Goal: Task Accomplishment & Management: Manage account settings

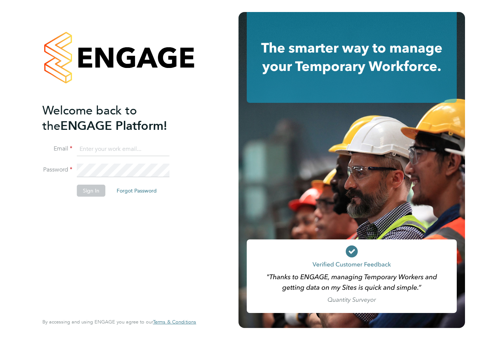
click at [128, 149] on input at bounding box center [123, 148] width 93 height 13
type input "[PERSON_NAME][EMAIL_ADDRESS][PERSON_NAME][PERSON_NAME][DOMAIN_NAME]"
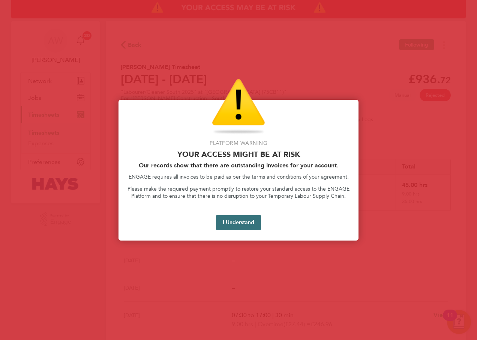
click at [235, 218] on button "I Understand" at bounding box center [238, 222] width 45 height 15
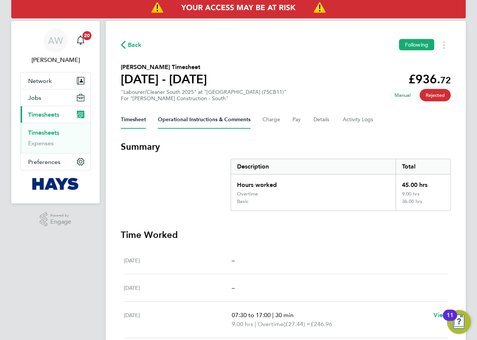
click at [214, 119] on Comments-tab "Operational Instructions & Comments" at bounding box center [204, 120] width 93 height 18
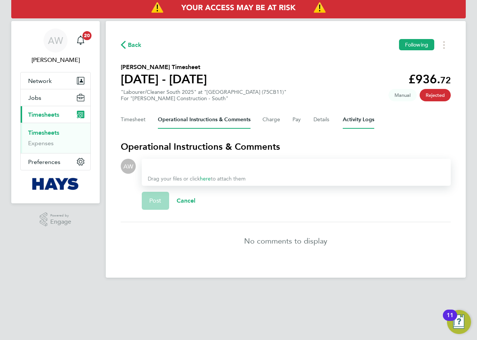
click at [362, 122] on Logs-tab "Activity Logs" at bounding box center [358, 120] width 31 height 18
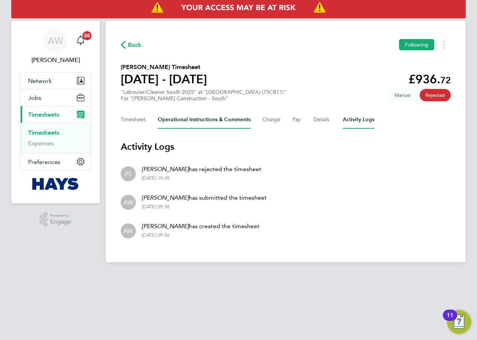
click at [192, 123] on Comments-tab "Operational Instructions & Comments" at bounding box center [204, 120] width 93 height 18
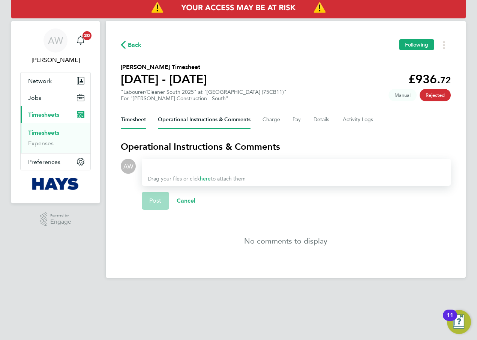
click at [132, 119] on button "Timesheet" at bounding box center [133, 120] width 25 height 18
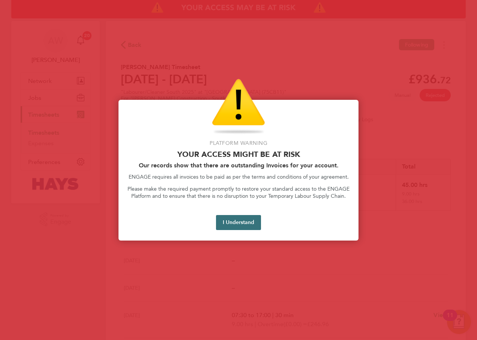
click at [240, 229] on button "I Understand" at bounding box center [238, 222] width 45 height 15
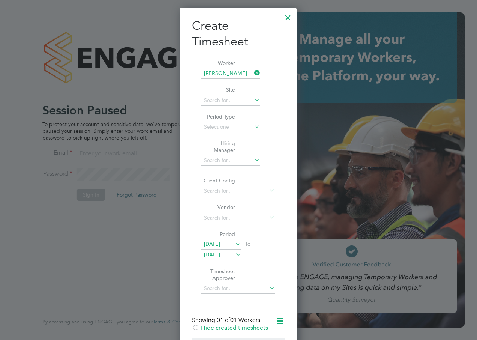
scroll to position [565, 117]
click at [288, 13] on div at bounding box center [287, 15] width 13 height 13
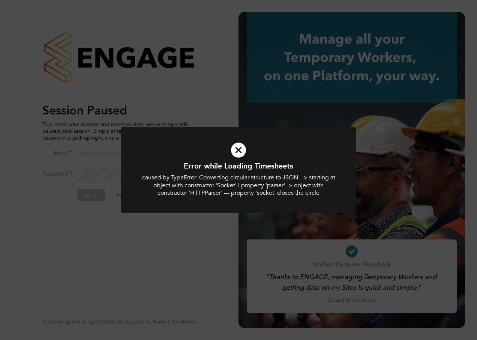
click at [246, 84] on div "Error while Loading Timesheets caused by TypeError: Converting circular structu…" at bounding box center [238, 170] width 477 height 340
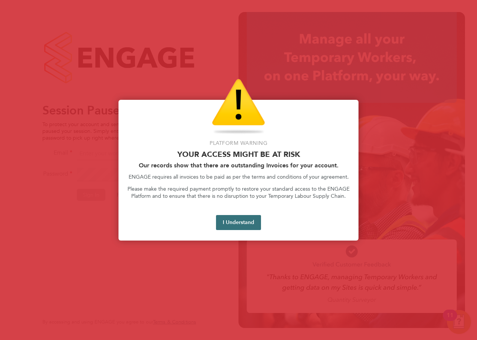
click at [231, 218] on button "I Understand" at bounding box center [238, 222] width 45 height 15
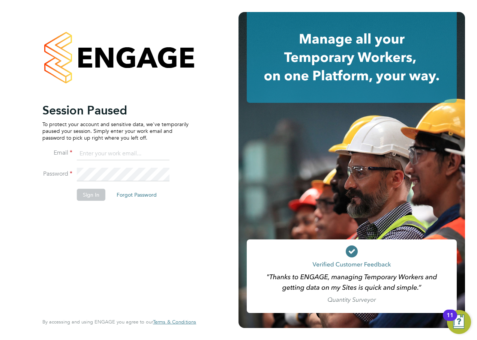
click at [114, 156] on input at bounding box center [123, 153] width 93 height 13
type input "[PERSON_NAME][EMAIL_ADDRESS][PERSON_NAME][PERSON_NAME][DOMAIN_NAME]"
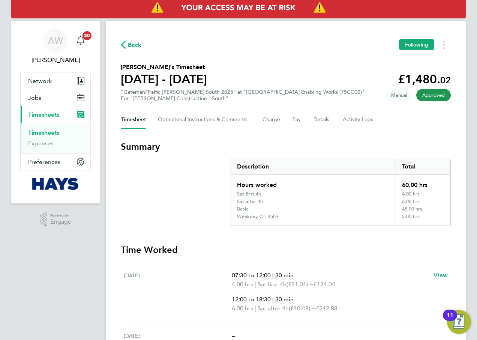
drag, startPoint x: 50, startPoint y: 132, endPoint x: 61, endPoint y: 129, distance: 11.4
click at [50, 132] on link "Timesheets" at bounding box center [43, 132] width 31 height 7
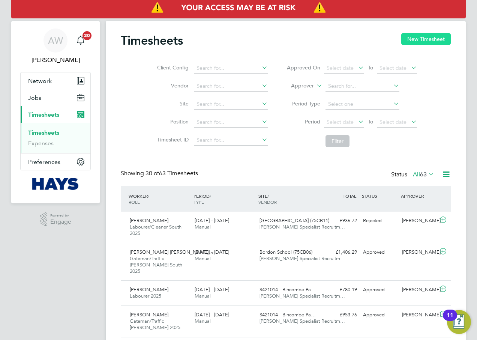
click at [408, 42] on button "New Timesheet" at bounding box center [425, 39] width 49 height 12
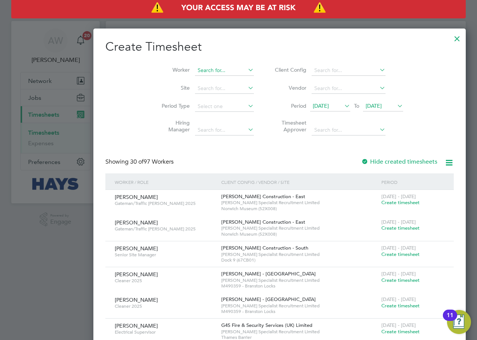
click at [195, 71] on input at bounding box center [224, 70] width 59 height 10
click at [201, 78] on b "Wigle" at bounding box center [222, 80] width 43 height 6
type input "[PERSON_NAME]"
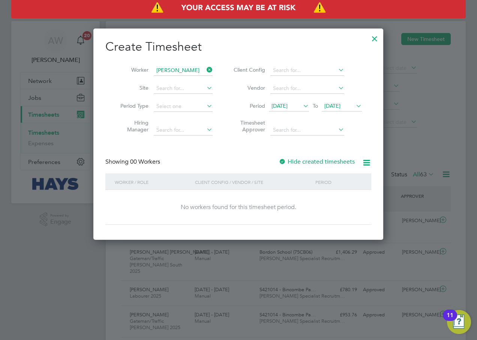
click at [286, 161] on div at bounding box center [281, 161] width 7 height 7
click at [340, 103] on span "26 Aug 2025" at bounding box center [332, 105] width 16 height 7
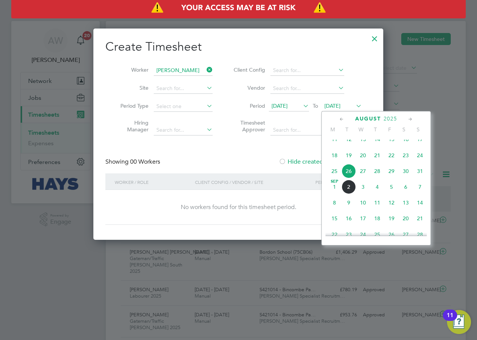
click at [394, 174] on span "29" at bounding box center [391, 171] width 14 height 14
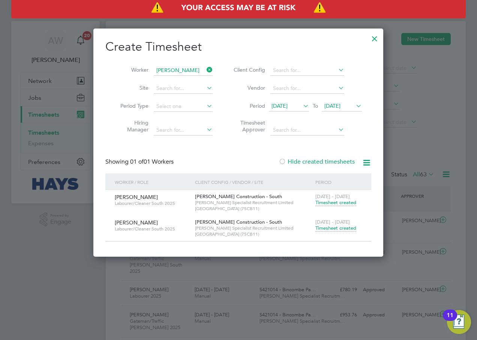
click at [335, 229] on span "Timesheet created" at bounding box center [335, 228] width 41 height 7
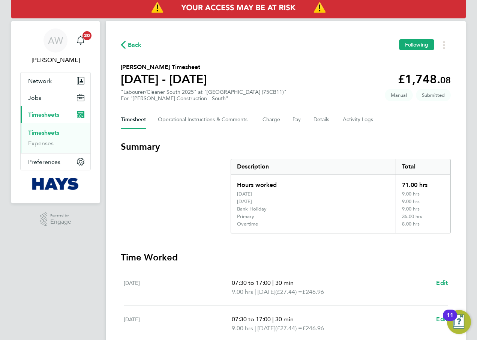
click at [190, 168] on section "Summary Description Total Hours worked 71.00 hrs Saturday 9.00 hrs Sunday 9.00 …" at bounding box center [286, 187] width 330 height 93
click at [352, 116] on Logs-tab "Activity Logs" at bounding box center [358, 120] width 31 height 18
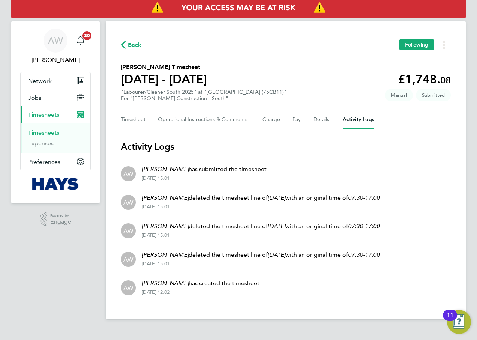
click at [279, 156] on section "Activity Logs AW Alan Watts has submitted the timesheet 29 Aug 2025 - 15:01 AW …" at bounding box center [286, 221] width 330 height 160
click at [42, 98] on button "Jobs" at bounding box center [56, 97] width 70 height 16
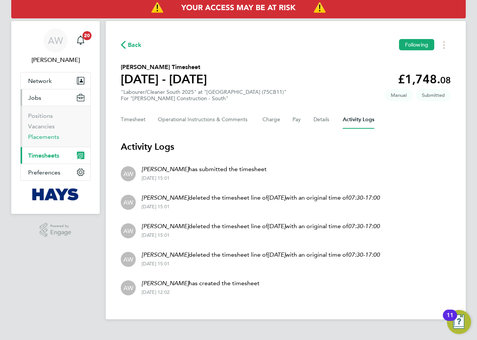
click at [48, 135] on link "Placements" at bounding box center [43, 136] width 31 height 7
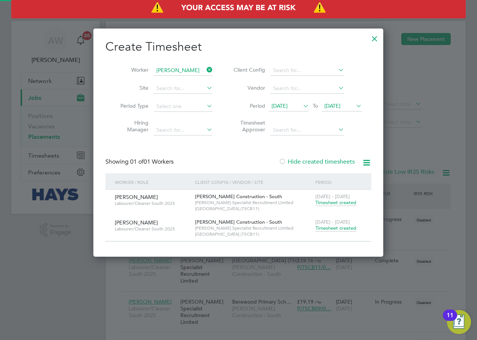
scroll to position [28, 65]
click at [376, 39] on div at bounding box center [374, 36] width 13 height 13
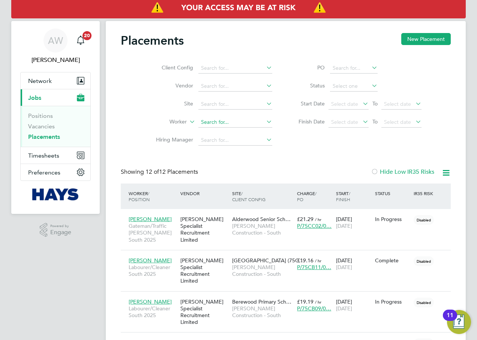
click at [202, 121] on input at bounding box center [235, 122] width 74 height 10
click at [233, 132] on li "Luke Wigl ey" at bounding box center [235, 132] width 75 height 10
type input "[PERSON_NAME]"
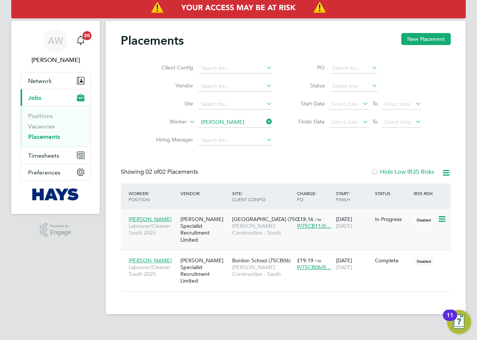
click at [226, 231] on div "[PERSON_NAME] Specialist Recruitment Limited" at bounding box center [204, 229] width 52 height 35
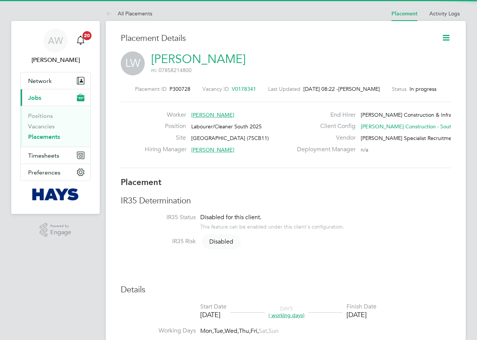
click at [444, 36] on icon at bounding box center [445, 37] width 9 height 9
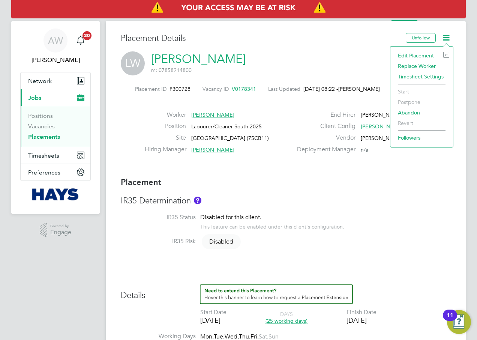
click at [406, 54] on li "Edit Placement e" at bounding box center [421, 55] width 55 height 10
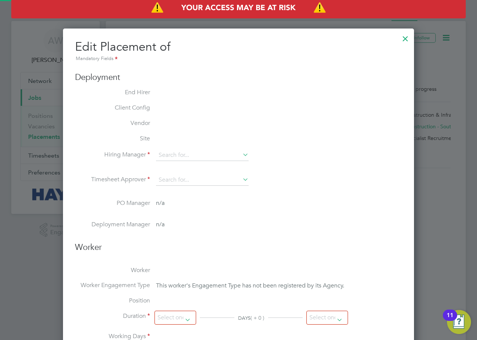
type input "[PERSON_NAME]"
type input "[DATE]"
type input "08:00"
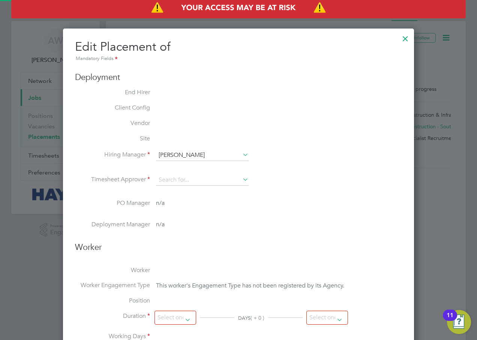
type input "17:00"
type input "30638212"
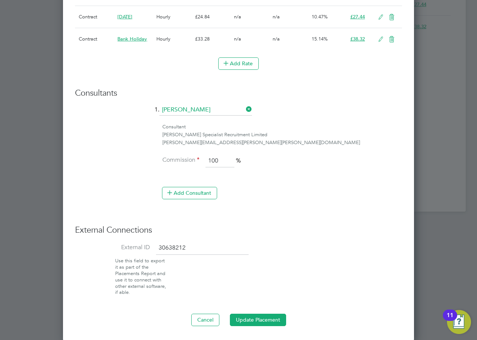
click at [166, 246] on input "30638212" at bounding box center [202, 247] width 93 height 13
click at [199, 246] on input "30638212" at bounding box center [202, 247] width 93 height 13
